Goal: Navigation & Orientation: Find specific page/section

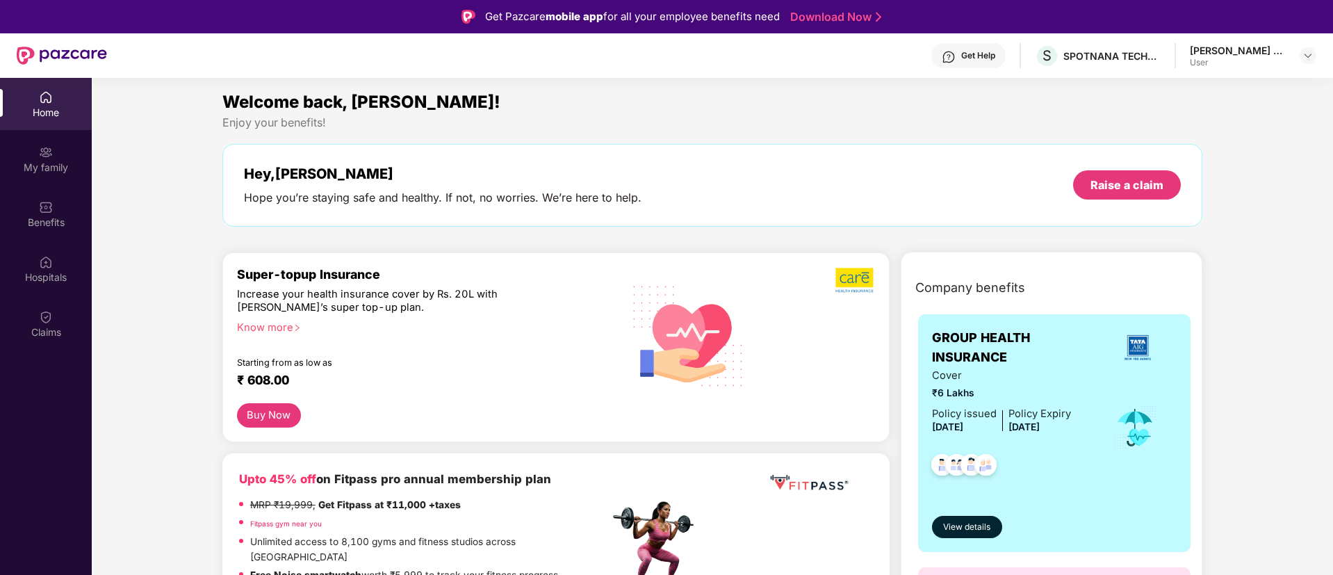
click at [1246, 65] on div "User" at bounding box center [1238, 62] width 97 height 11
click at [1307, 55] on img at bounding box center [1308, 55] width 11 height 11
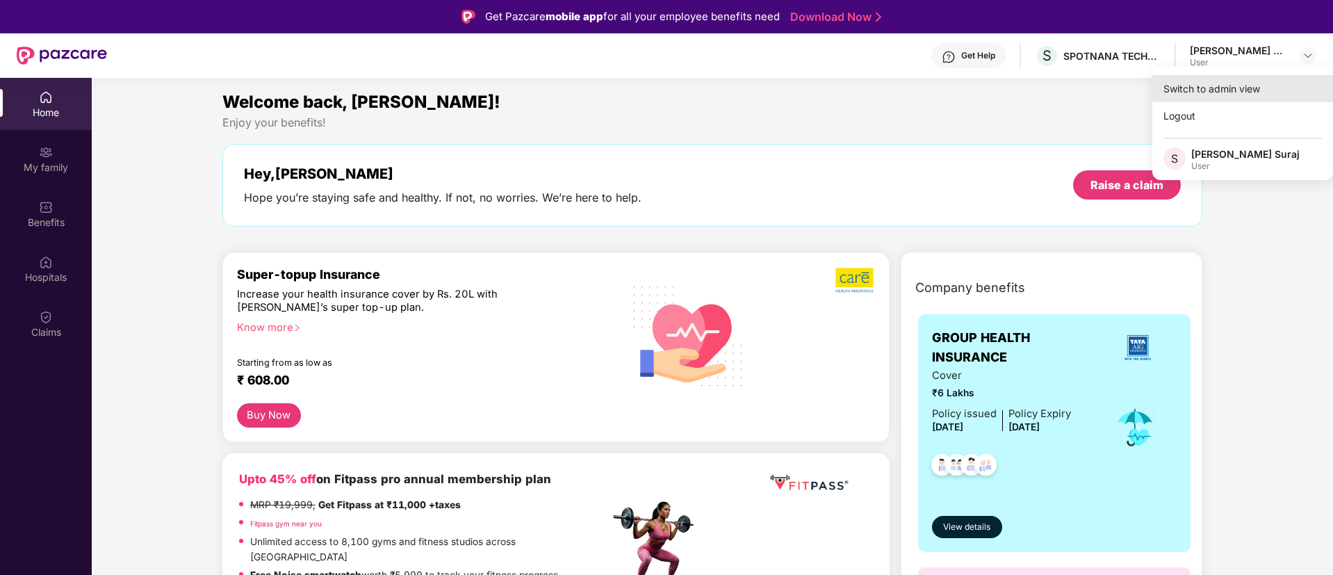
click at [1196, 85] on div "Switch to admin view" at bounding box center [1243, 88] width 181 height 27
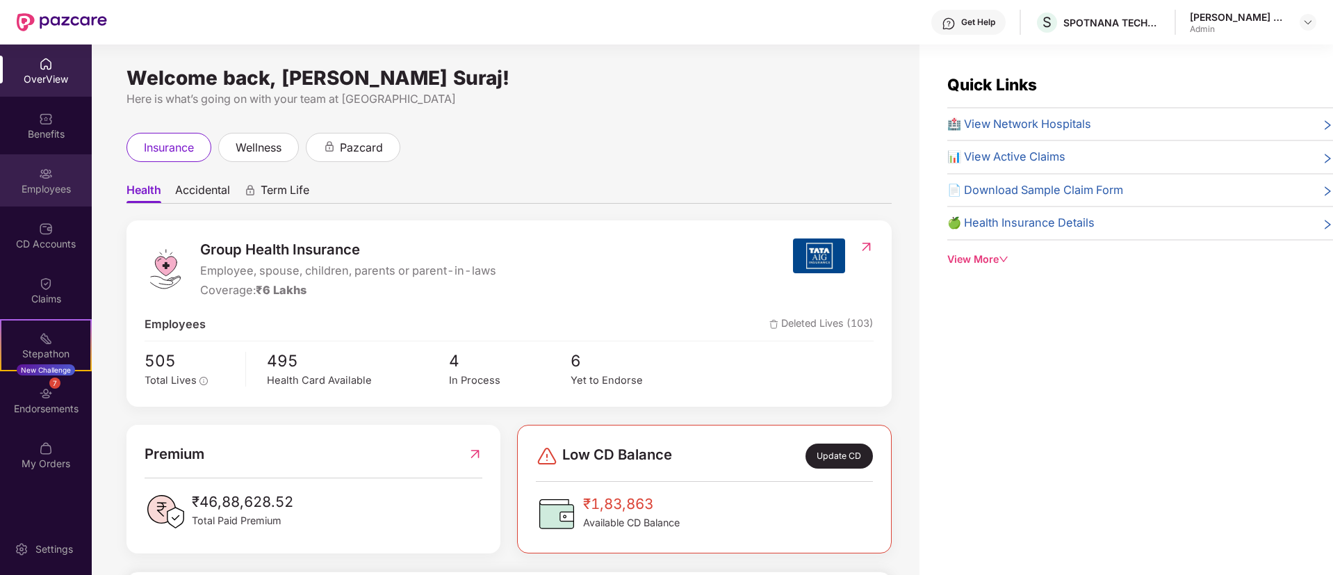
click at [51, 184] on div "Employees" at bounding box center [46, 189] width 92 height 14
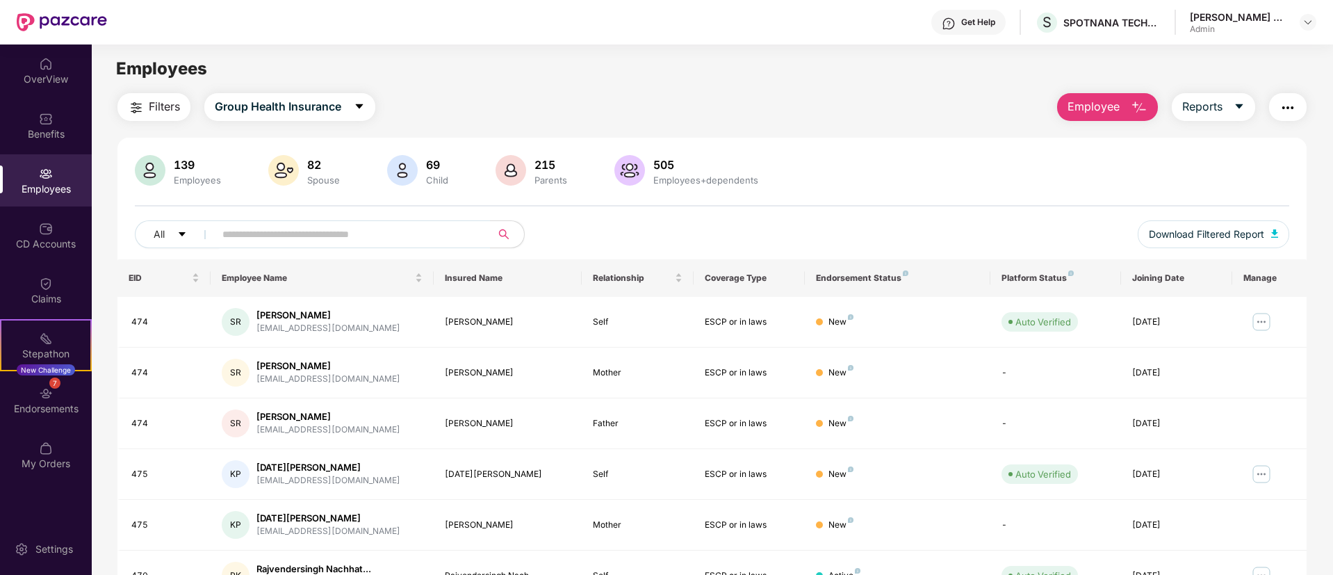
click at [1291, 108] on img "button" at bounding box center [1288, 107] width 17 height 17
click at [825, 168] on div "139 Employees 82 Spouse 69 Child 215 Parents 505 Employees+dependents" at bounding box center [712, 171] width 1155 height 33
click at [1273, 233] on img "button" at bounding box center [1274, 233] width 7 height 8
click at [861, 61] on div "Employees" at bounding box center [712, 69] width 1241 height 26
click at [1274, 236] on img "button" at bounding box center [1274, 233] width 7 height 8
